Goal: Task Accomplishment & Management: Manage account settings

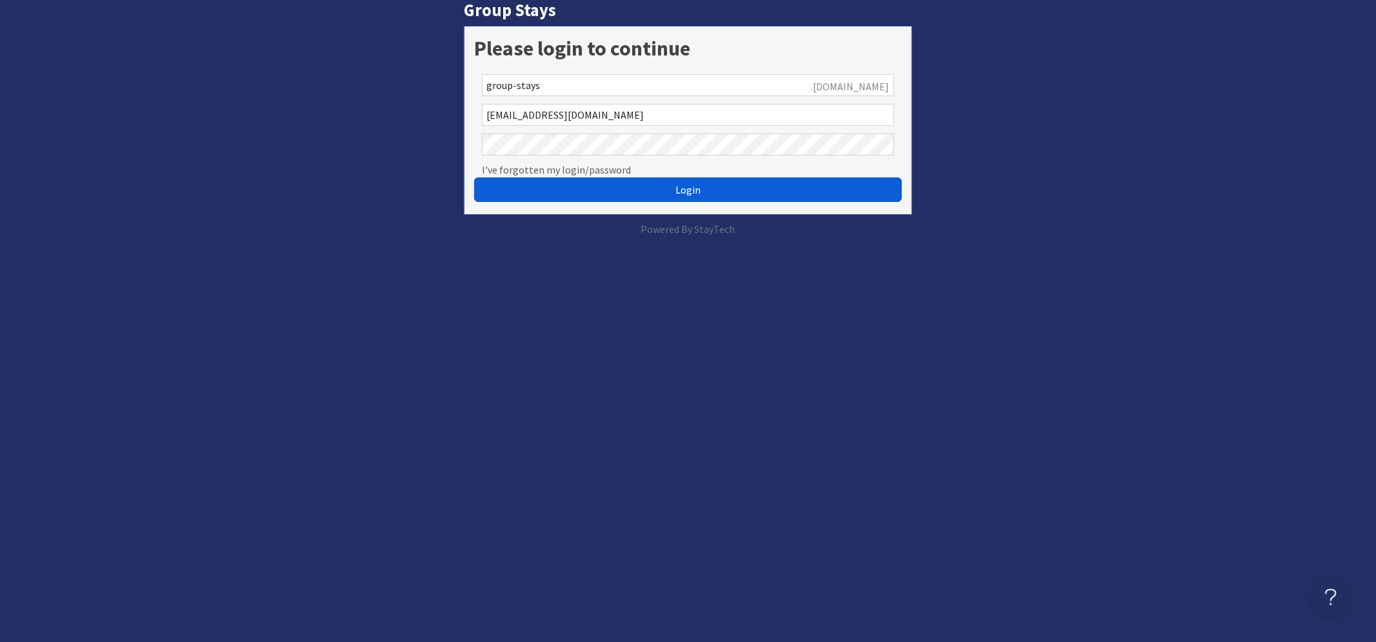
click at [668, 189] on button "Login" at bounding box center [688, 189] width 428 height 25
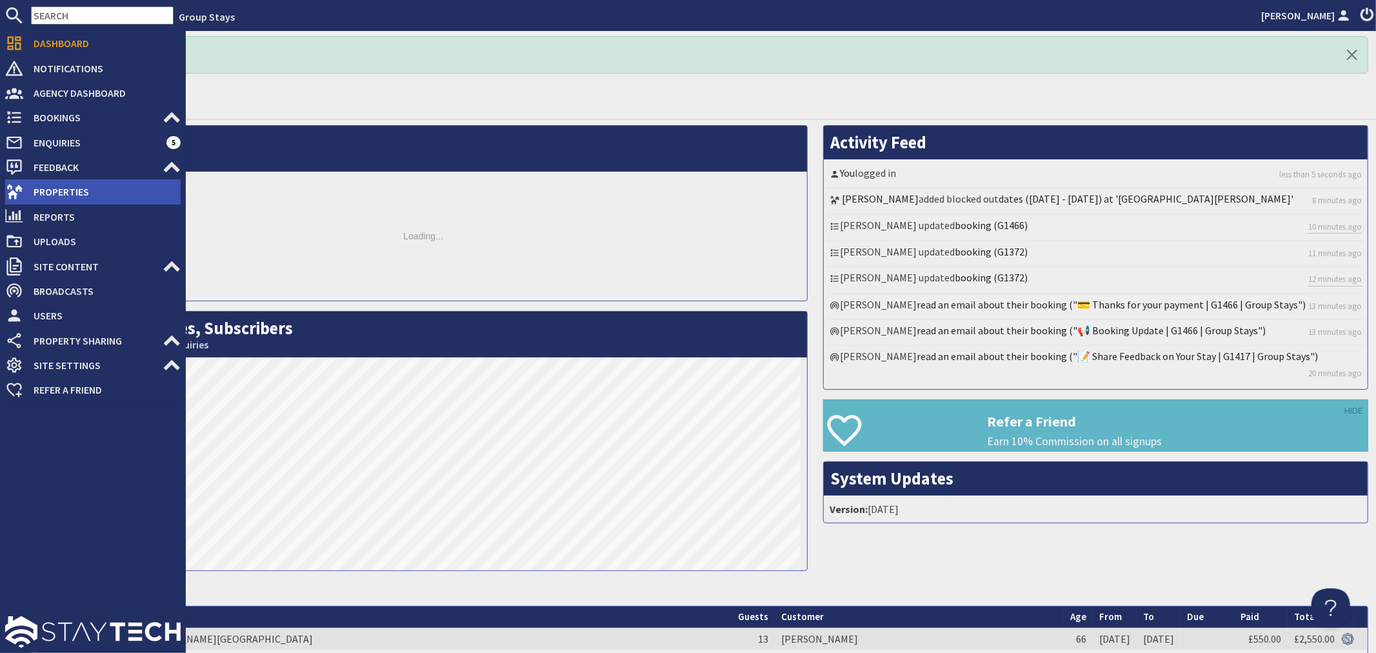
click at [15, 190] on icon at bounding box center [14, 192] width 18 height 18
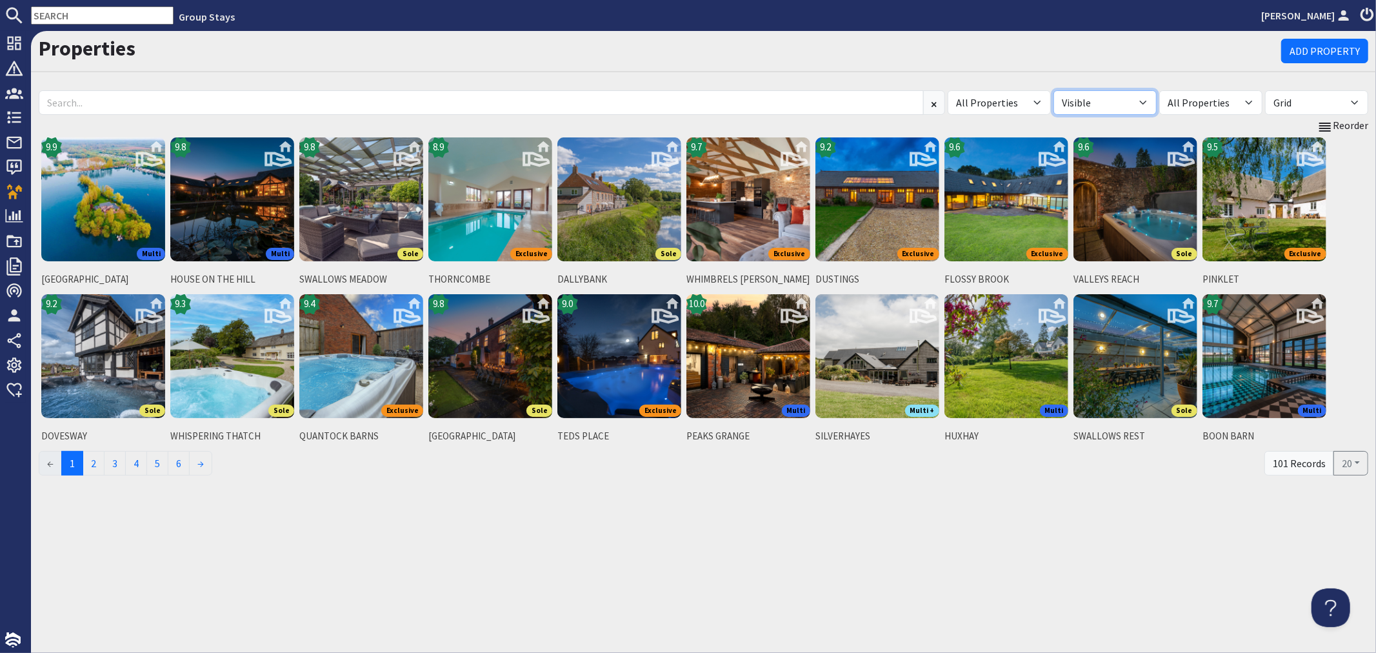
click at [1143, 101] on select "All Visible Not Visible" at bounding box center [1105, 102] width 103 height 25
select select "false"
click at [1054, 90] on select "All Visible Not Visible" at bounding box center [1105, 102] width 103 height 25
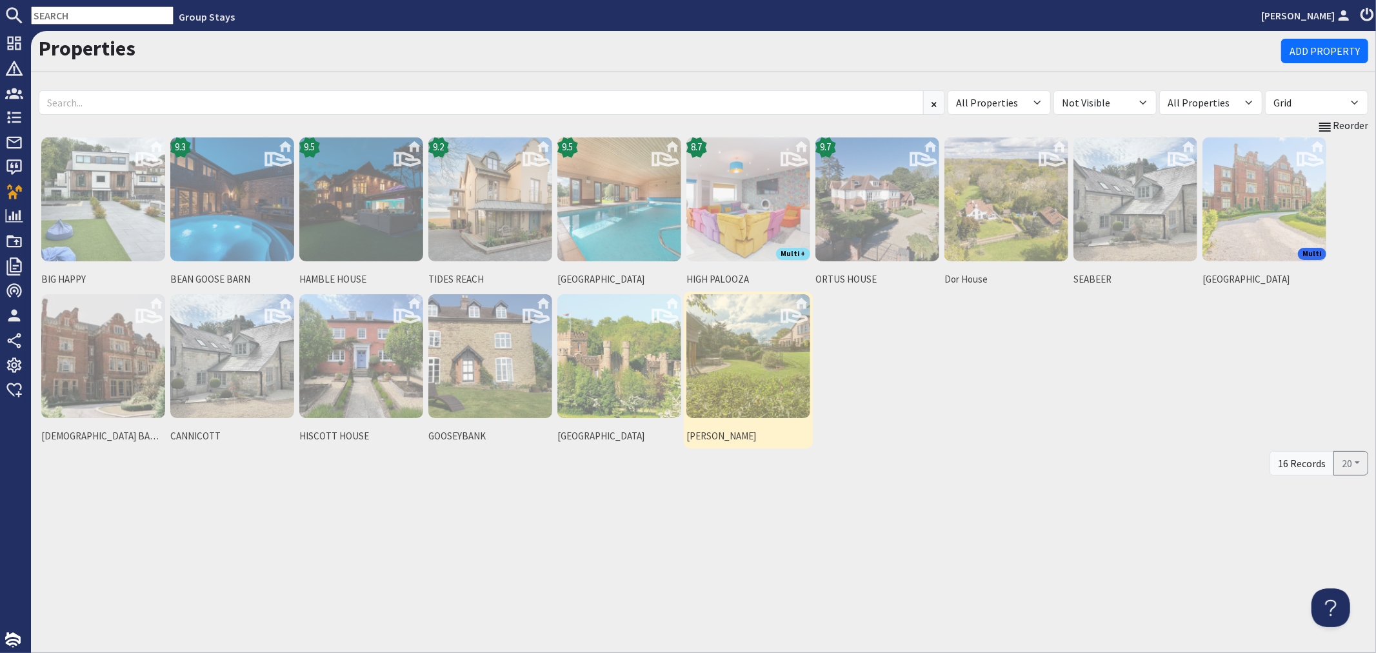
click at [790, 381] on img at bounding box center [748, 356] width 124 height 124
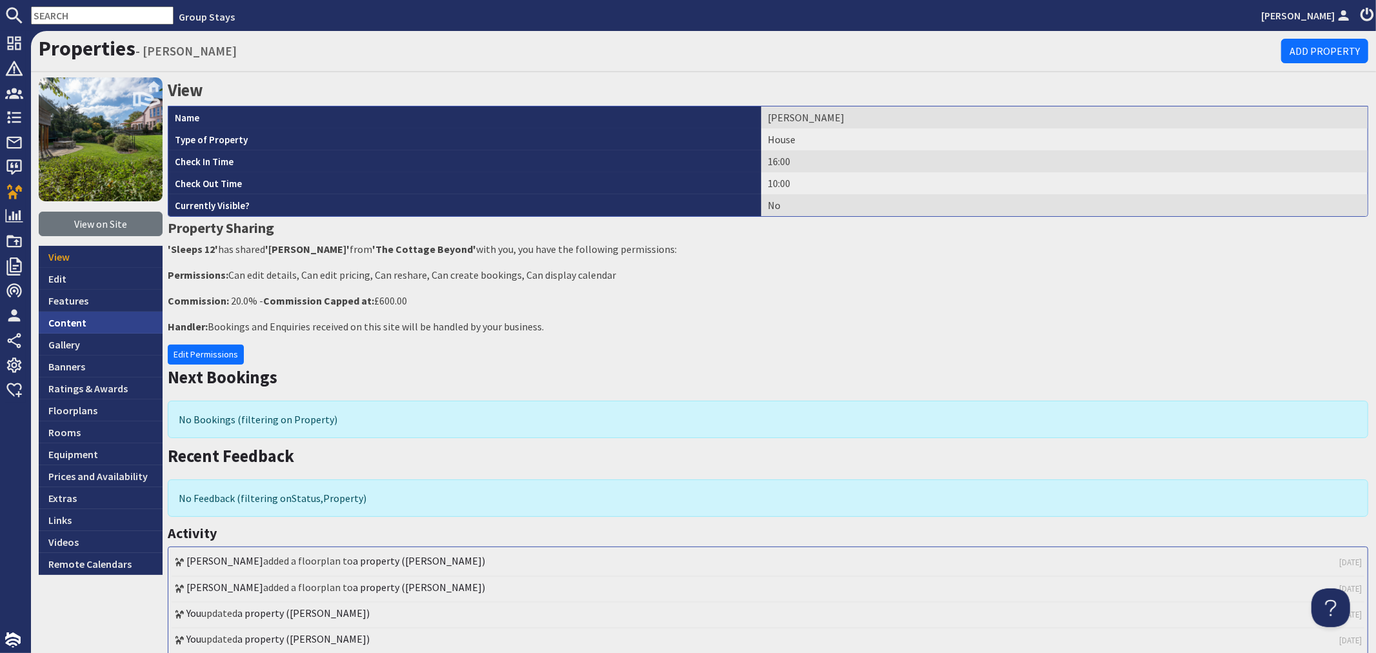
click at [112, 325] on link "Content" at bounding box center [101, 323] width 124 height 22
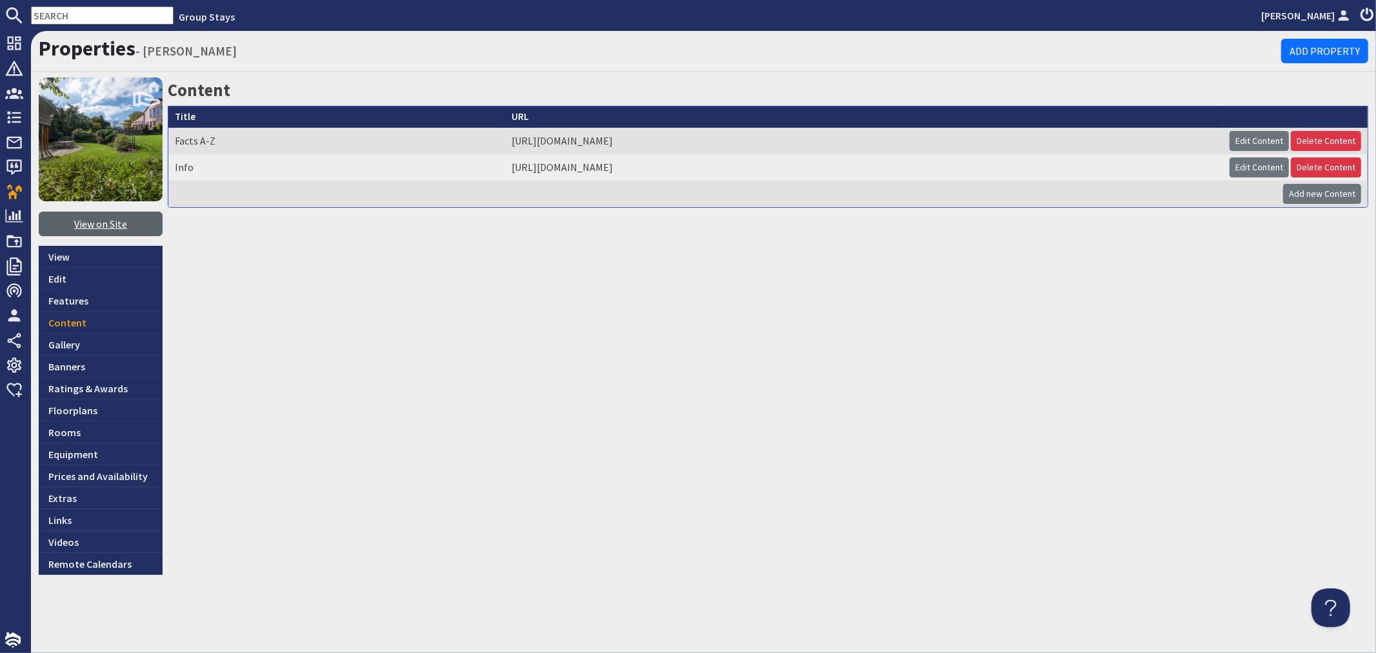
click at [105, 218] on link "View on Site" at bounding box center [101, 224] width 124 height 25
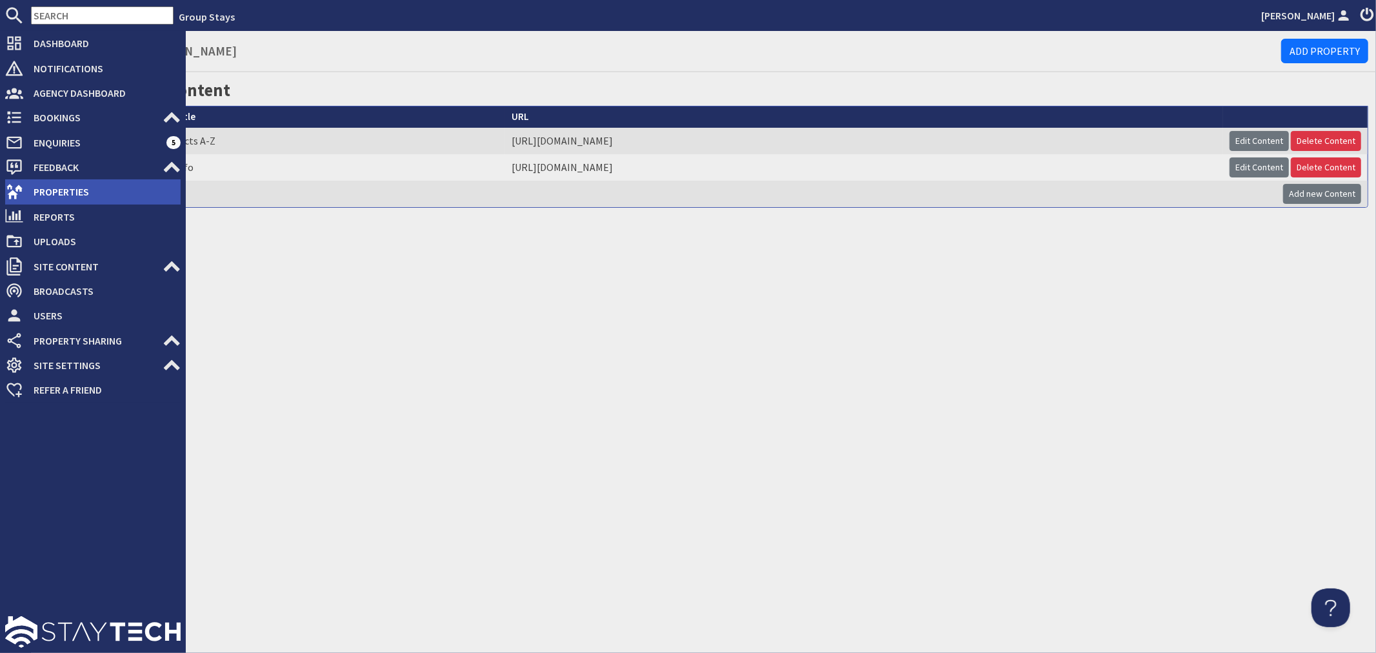
click at [27, 191] on span "Properties" at bounding box center [101, 191] width 157 height 21
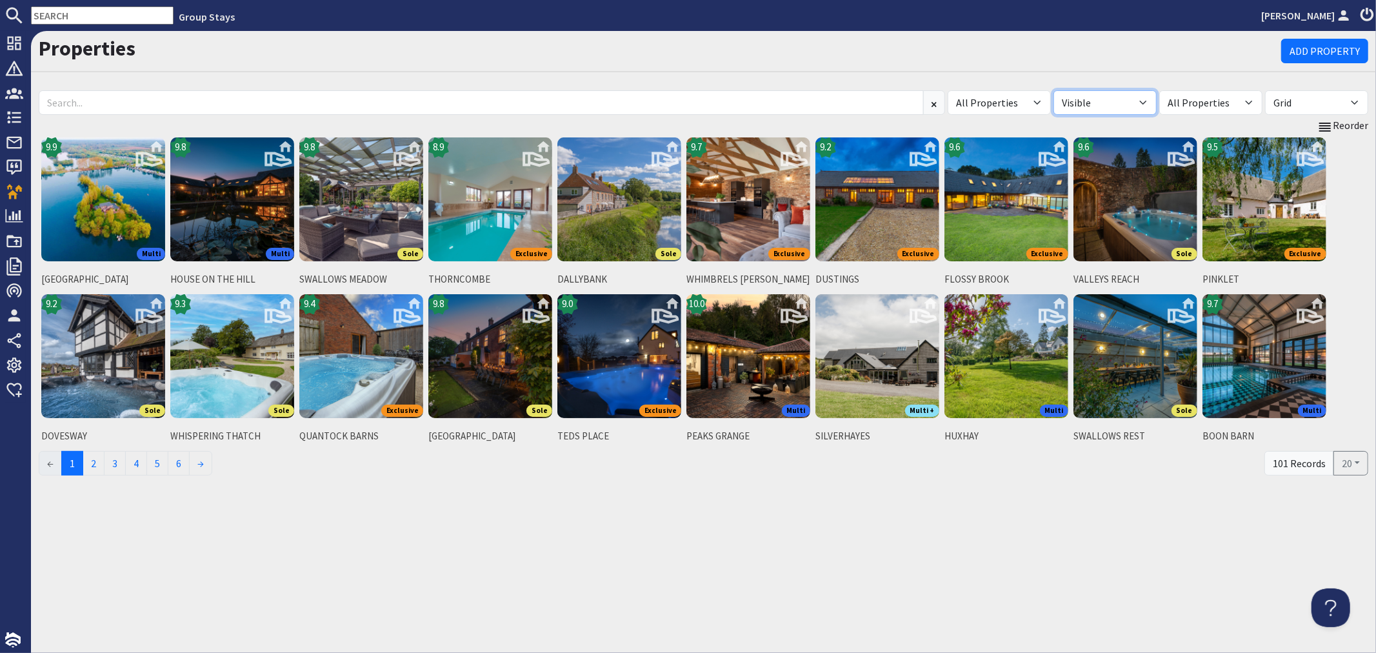
click at [1147, 106] on select "All Visible Not Visible" at bounding box center [1105, 102] width 103 height 25
select select "false"
click at [1054, 90] on select "All Visible Not Visible" at bounding box center [1105, 102] width 103 height 25
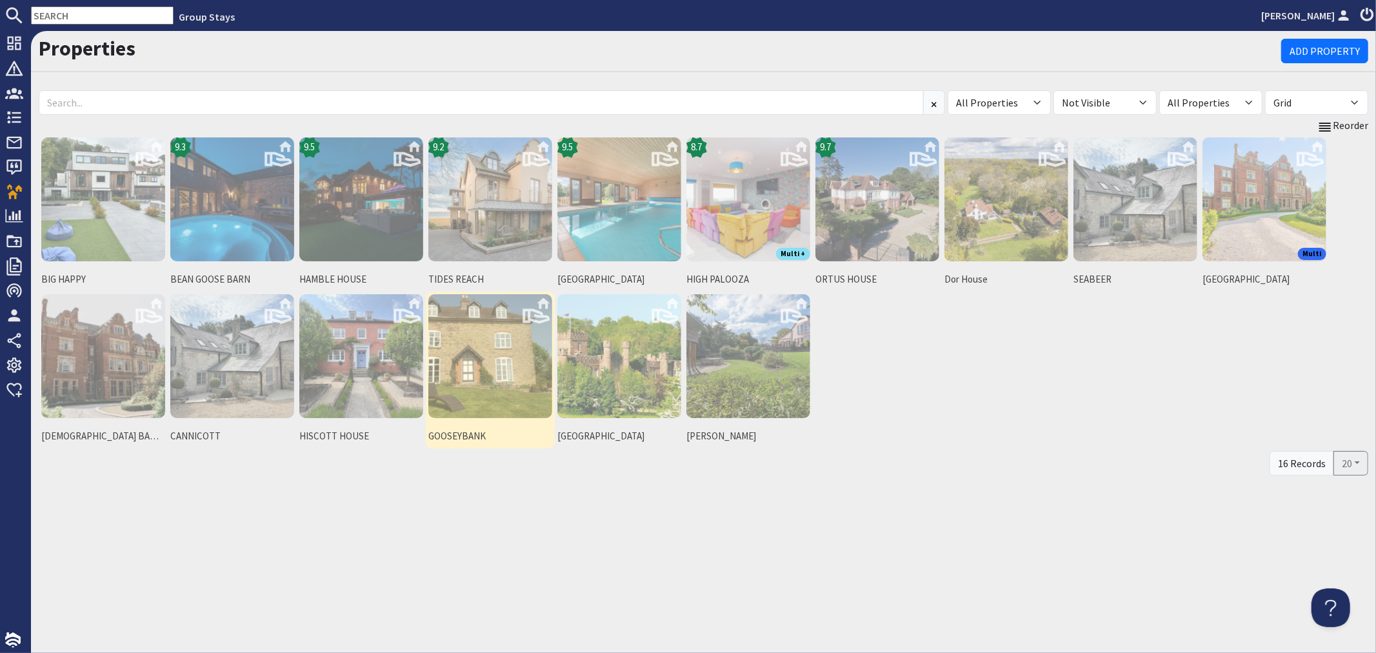
click at [488, 370] on img at bounding box center [490, 356] width 124 height 124
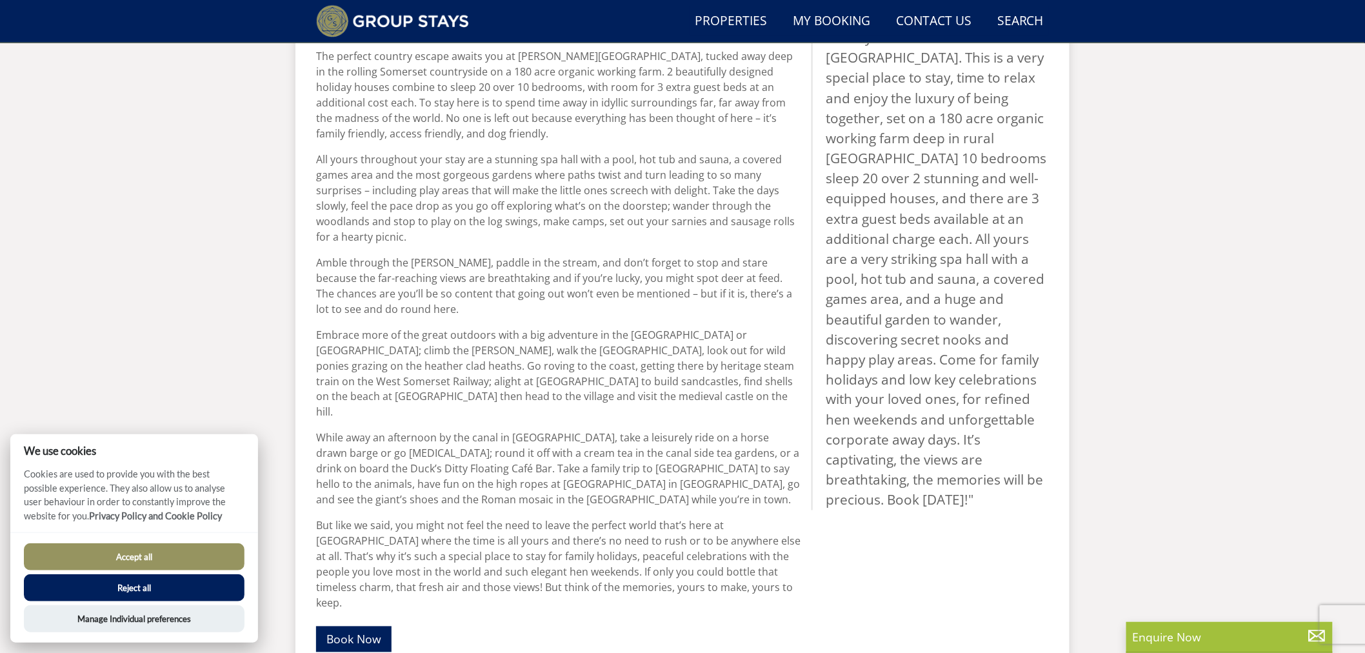
scroll to position [631, 0]
click at [345, 625] on link "Book Now" at bounding box center [353, 637] width 75 height 25
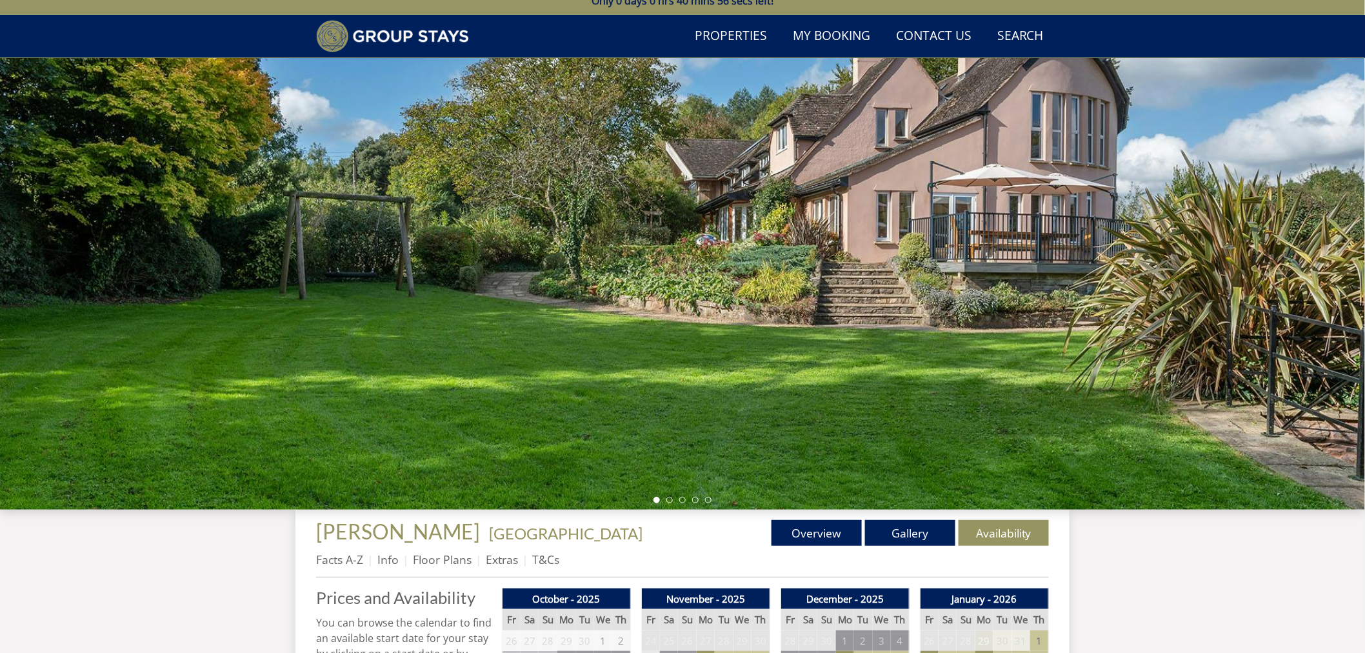
scroll to position [205, 0]
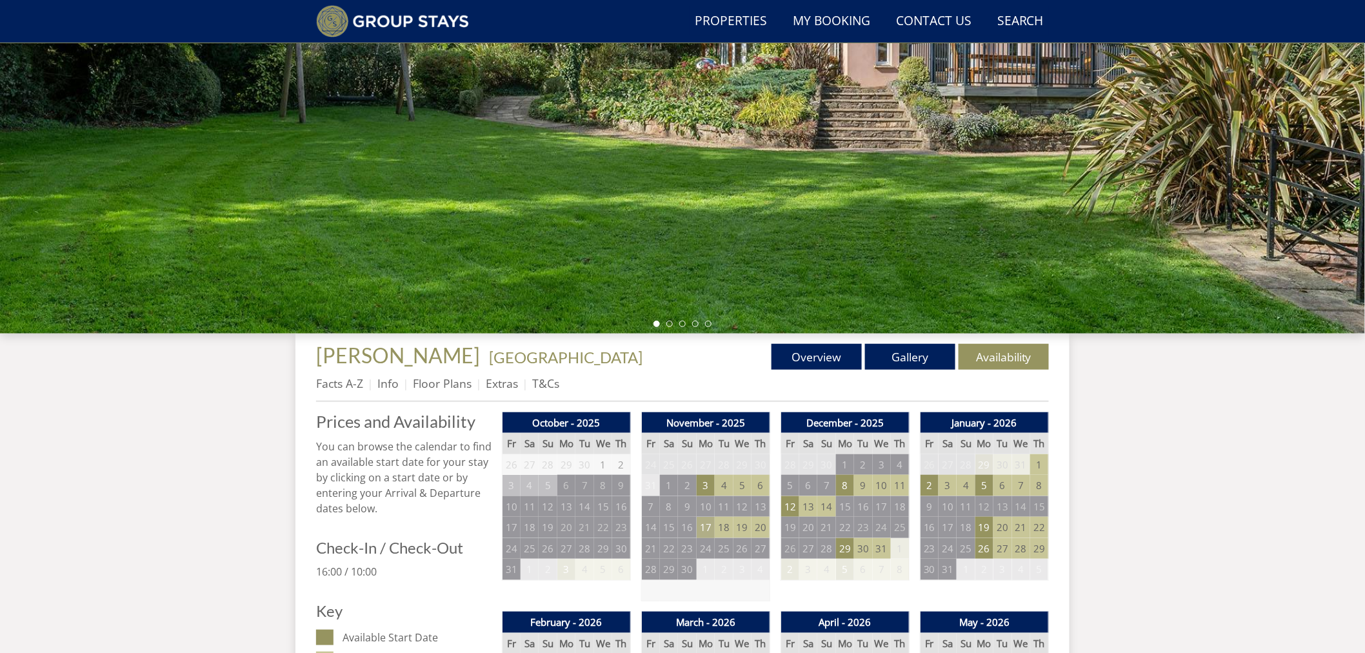
click at [707, 526] on td "17" at bounding box center [706, 527] width 18 height 21
click at [913, 357] on link "Gallery" at bounding box center [910, 357] width 90 height 26
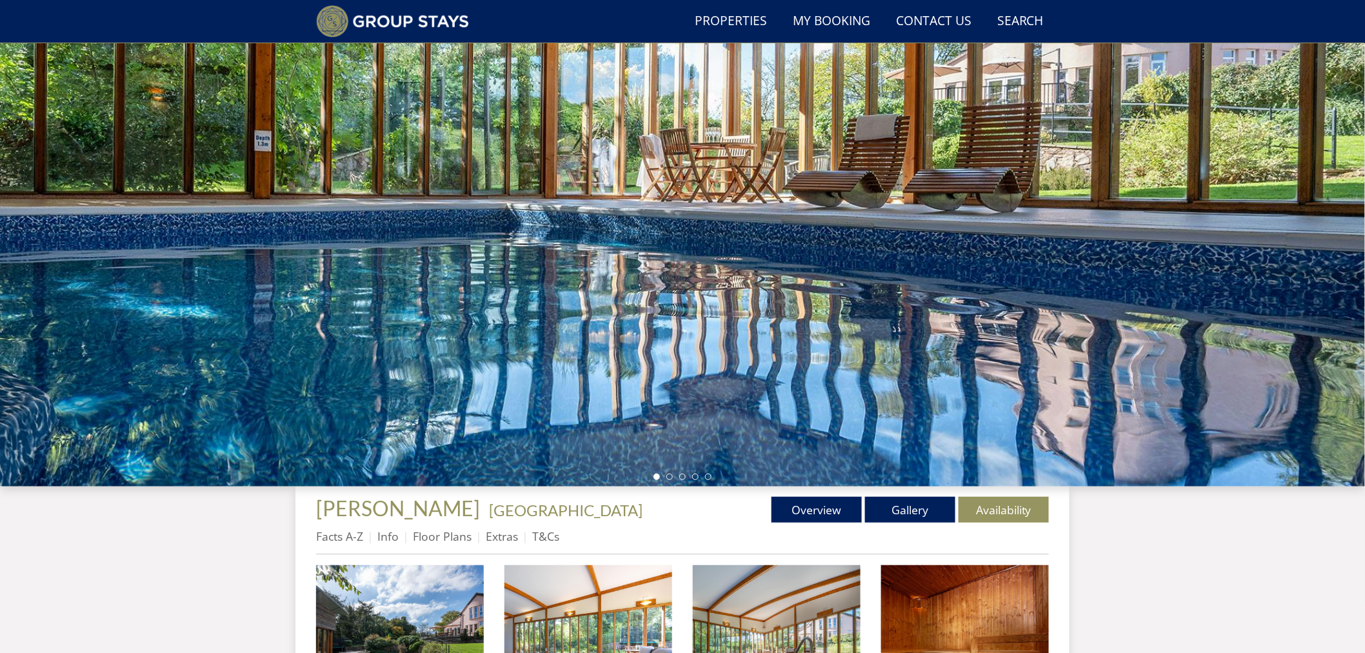
scroll to position [194, 0]
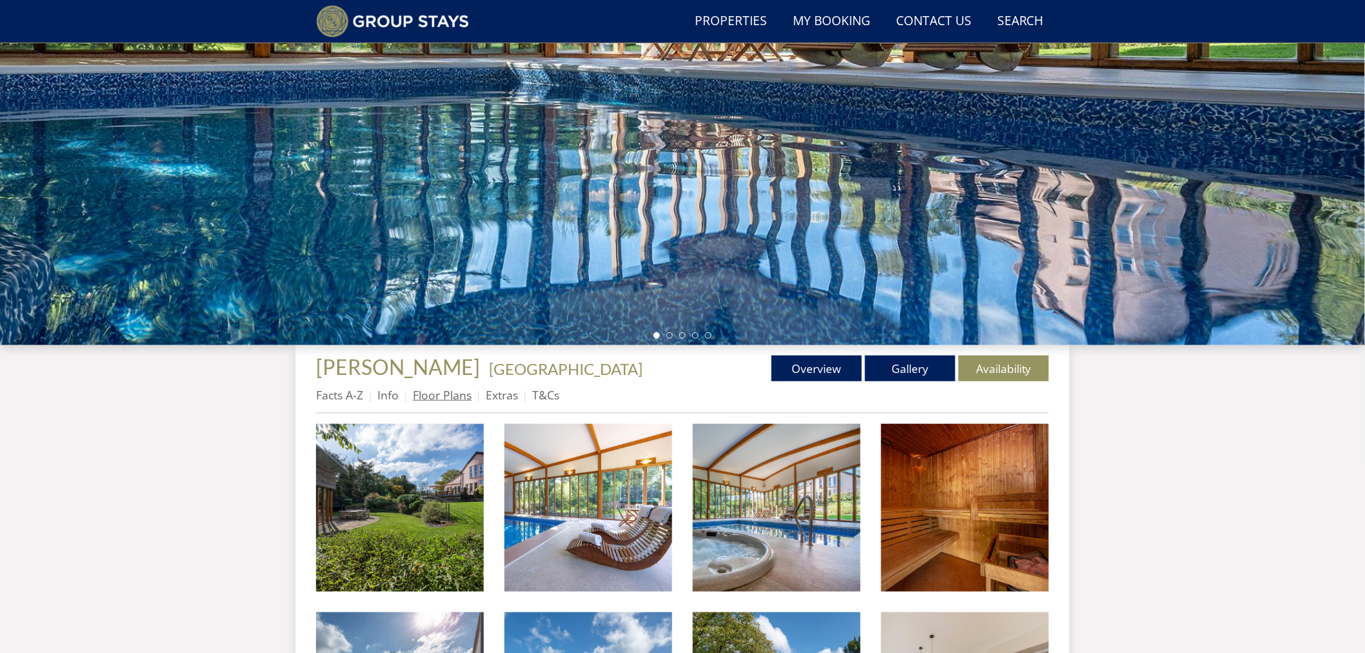
click at [448, 394] on link "Floor Plans" at bounding box center [442, 394] width 59 height 15
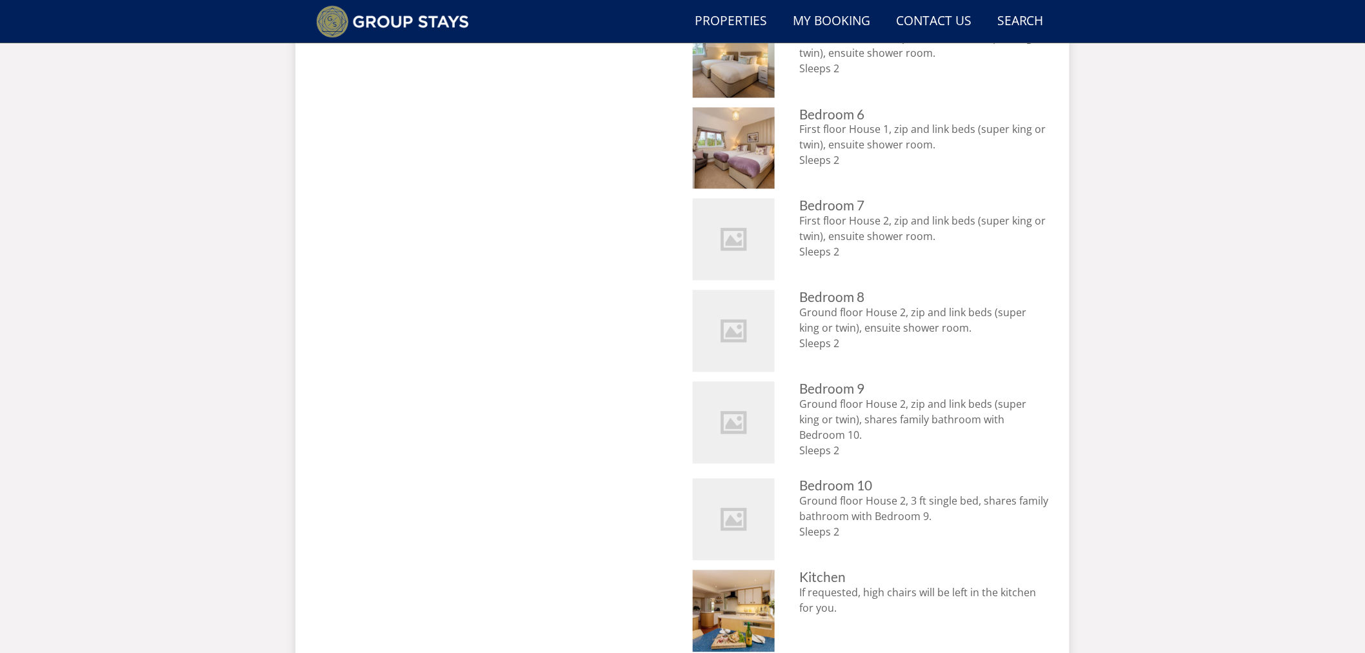
scroll to position [1065, 0]
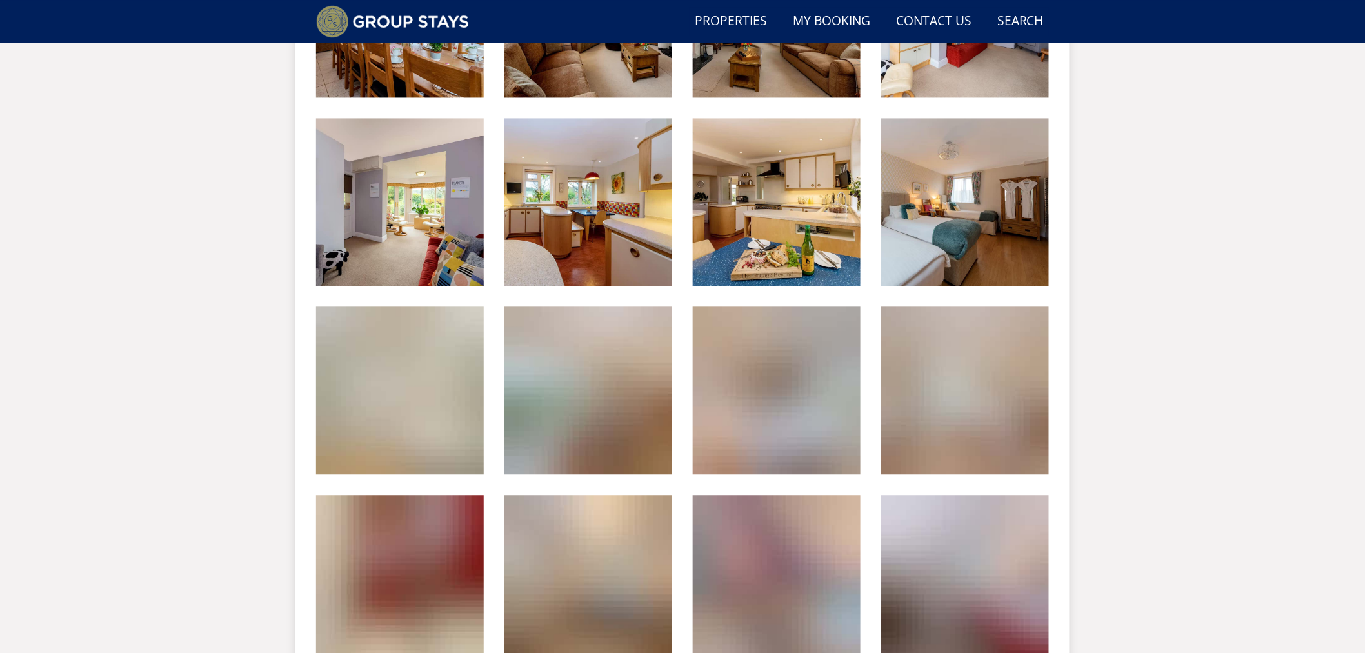
scroll to position [194, 0]
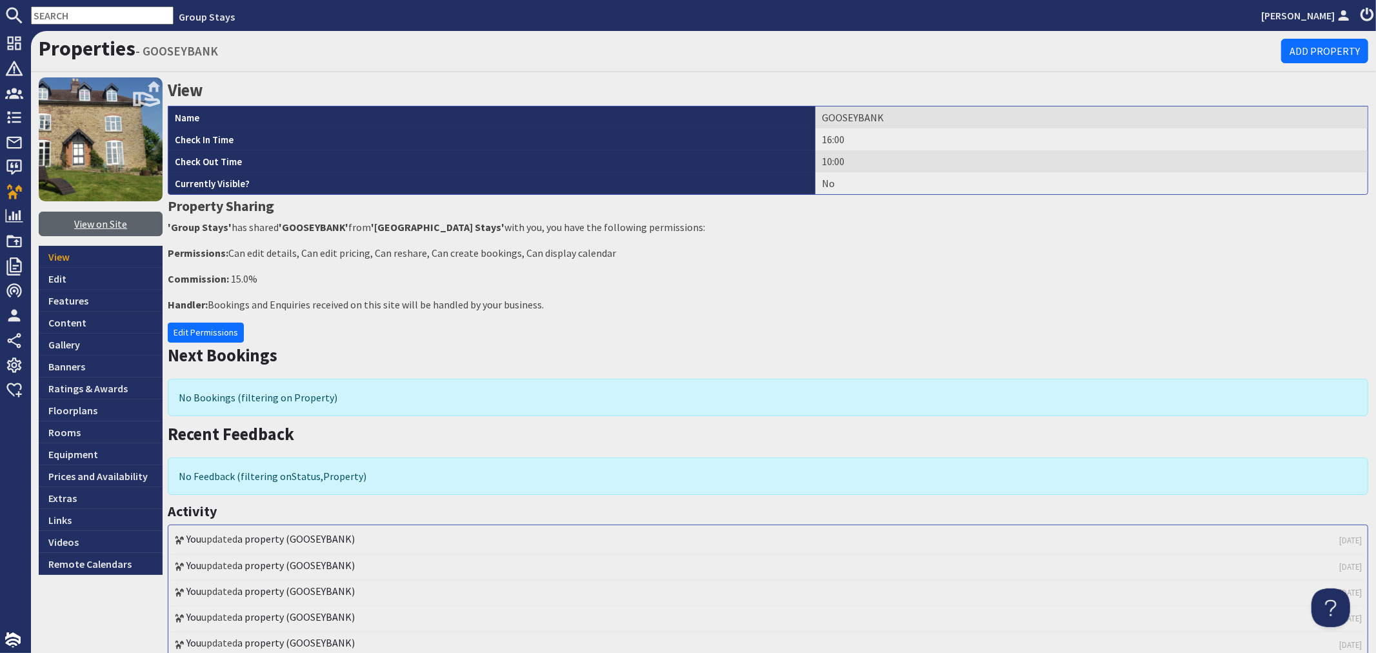
click at [100, 223] on link "View on Site" at bounding box center [101, 224] width 124 height 25
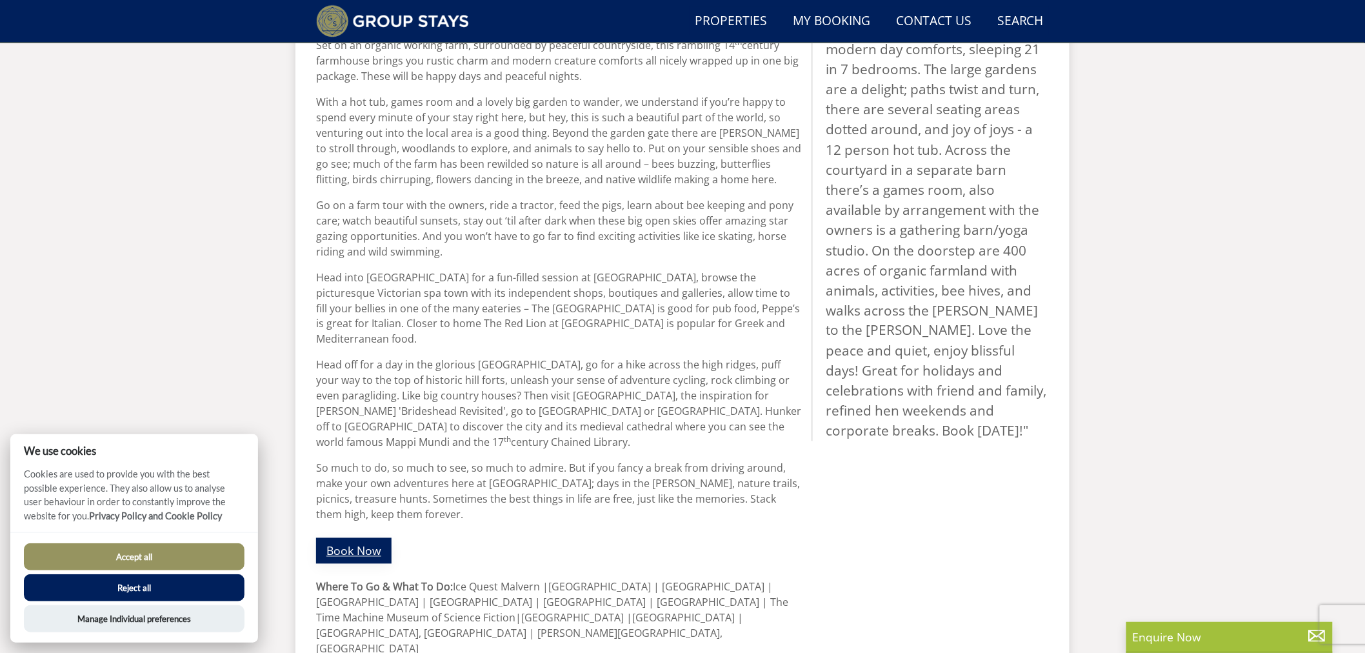
scroll to position [703, 0]
click at [346, 534] on link "Book Now" at bounding box center [353, 546] width 75 height 25
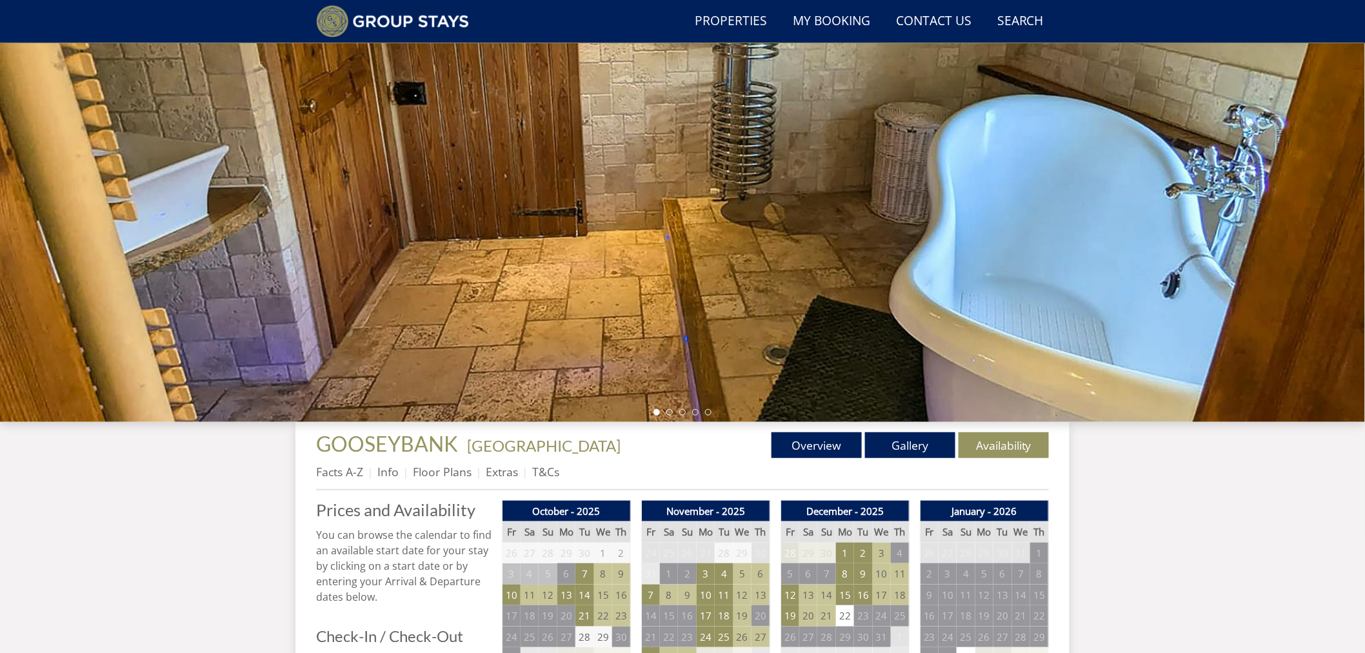
scroll to position [137, 0]
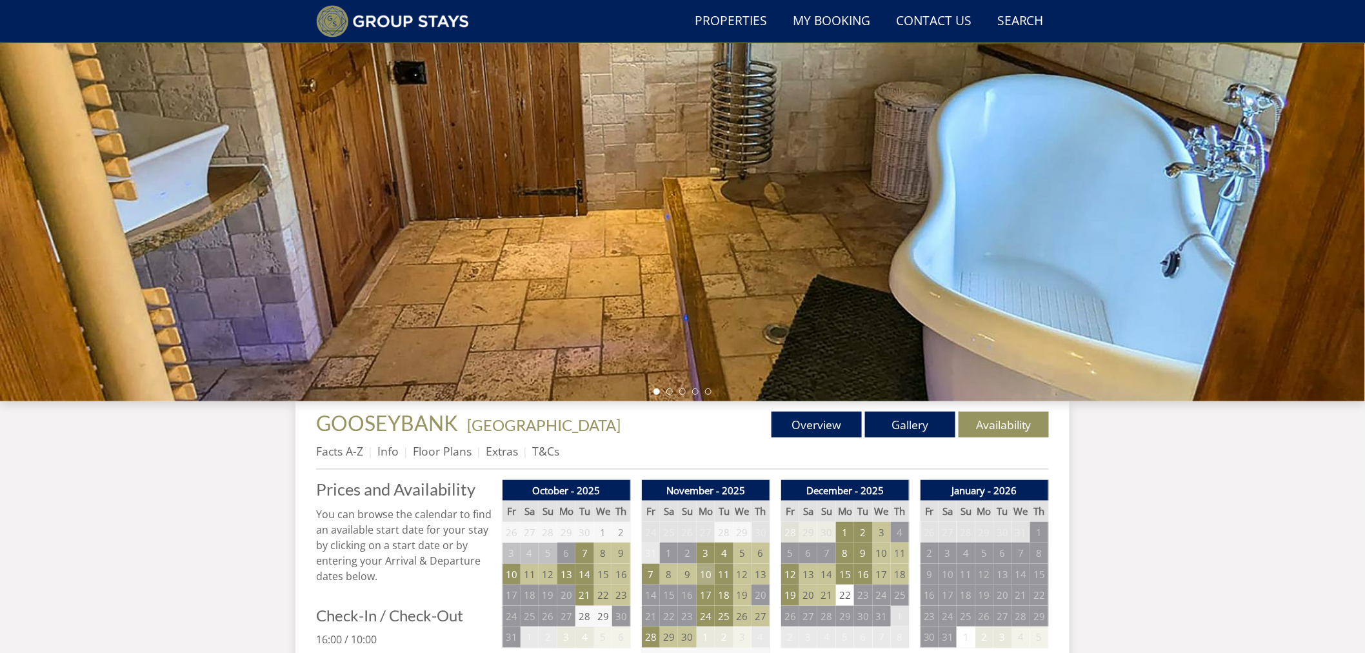
click at [708, 577] on td "10" at bounding box center [706, 574] width 18 height 21
